Goal: Task Accomplishment & Management: Manage account settings

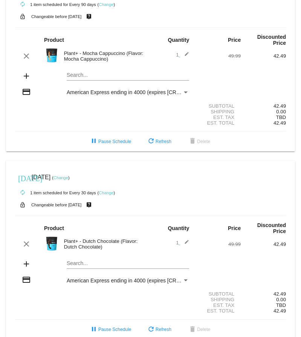
scroll to position [47, 0]
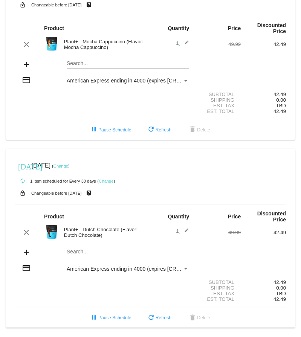
click at [108, 179] on link "Change" at bounding box center [106, 181] width 15 height 5
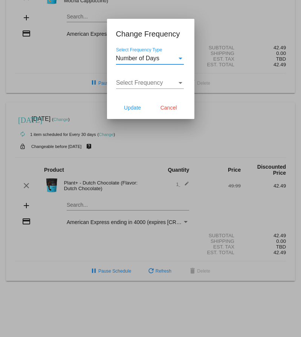
click at [177, 60] on div "Select Frequency Type" at bounding box center [180, 58] width 7 height 7
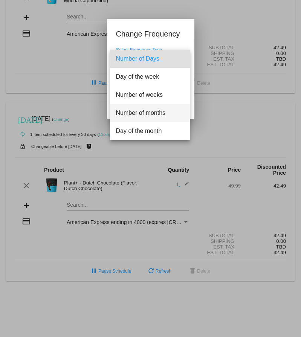
click at [150, 115] on span "Number of months" at bounding box center [150, 113] width 68 height 18
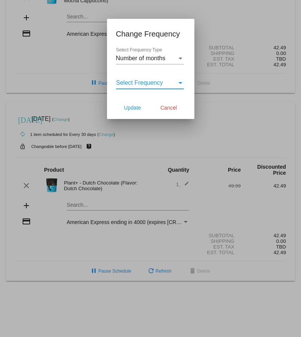
click at [181, 84] on div "Select Frequency" at bounding box center [181, 83] width 4 height 2
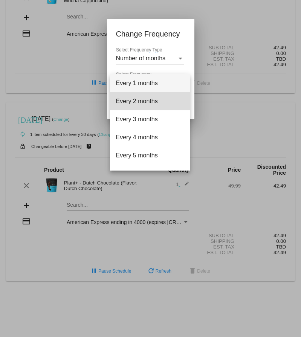
click at [159, 103] on span "Every 2 months" at bounding box center [150, 101] width 68 height 18
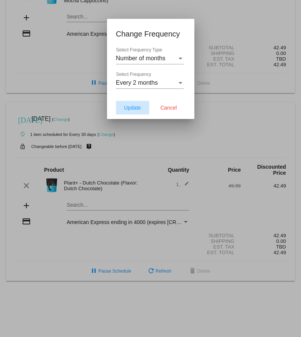
click at [136, 109] on span "Update" at bounding box center [132, 108] width 17 height 6
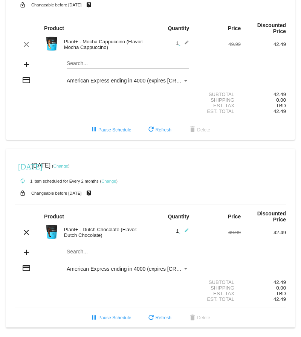
click at [68, 164] on link "Change" at bounding box center [60, 166] width 15 height 5
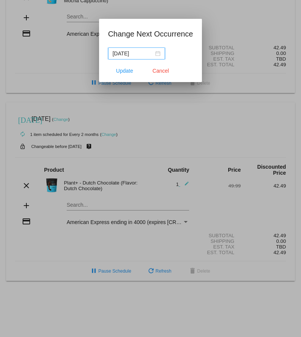
click at [74, 116] on div at bounding box center [150, 168] width 301 height 337
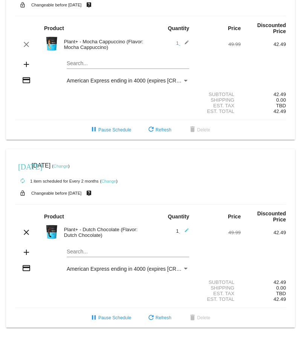
click at [73, 120] on mat-card-actions "pause Pause Schedule refresh Refresh delete Delete" at bounding box center [150, 128] width 283 height 17
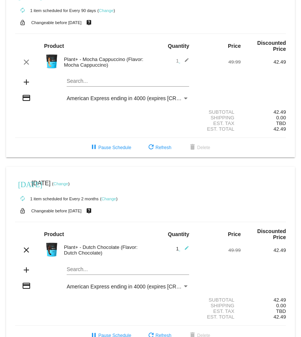
scroll to position [0, 0]
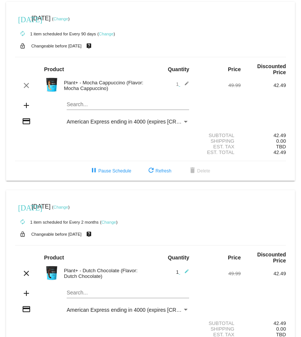
click at [68, 209] on link "Change" at bounding box center [60, 207] width 15 height 5
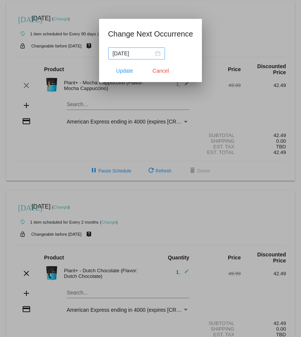
click at [151, 54] on div "[DATE]" at bounding box center [137, 53] width 48 height 8
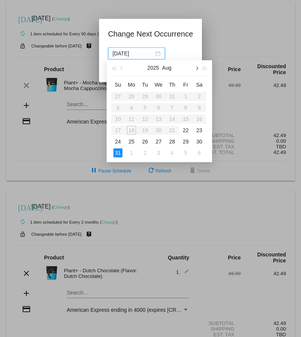
click at [198, 70] on button "button" at bounding box center [196, 67] width 8 height 15
click at [198, 69] on button "button" at bounding box center [196, 67] width 8 height 15
click at [186, 139] on div "31" at bounding box center [185, 141] width 9 height 9
type input "[DATE]"
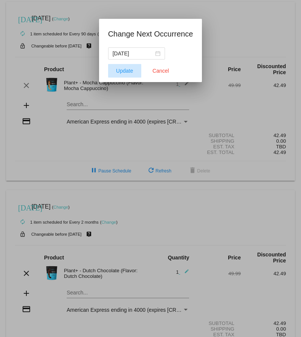
click at [128, 70] on span "Update" at bounding box center [124, 71] width 17 height 6
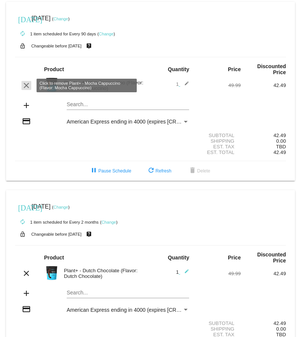
click at [26, 86] on mat-icon "clear" at bounding box center [26, 85] width 9 height 9
